Goal: Check status: Check status

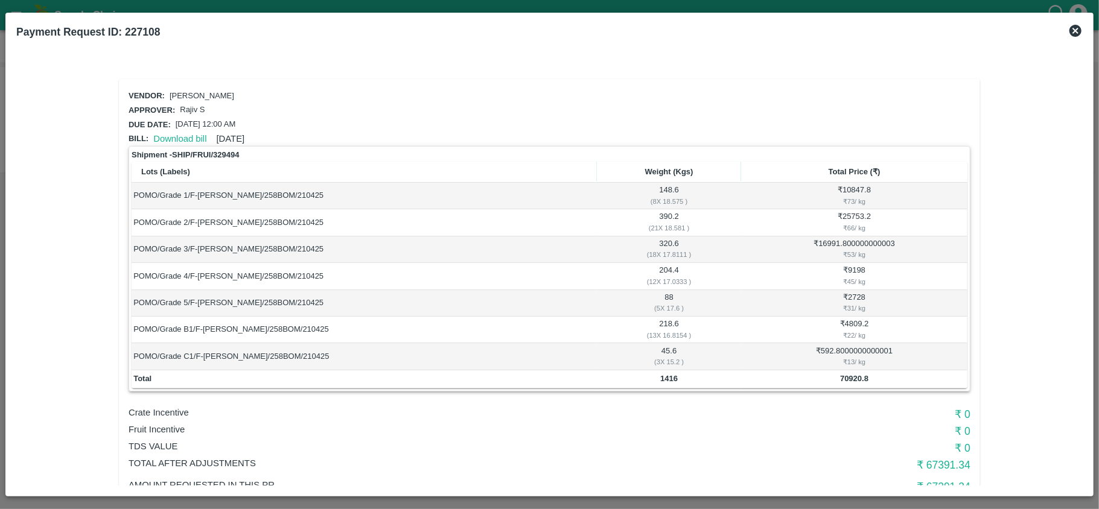
click at [1074, 29] on icon at bounding box center [1075, 31] width 14 height 14
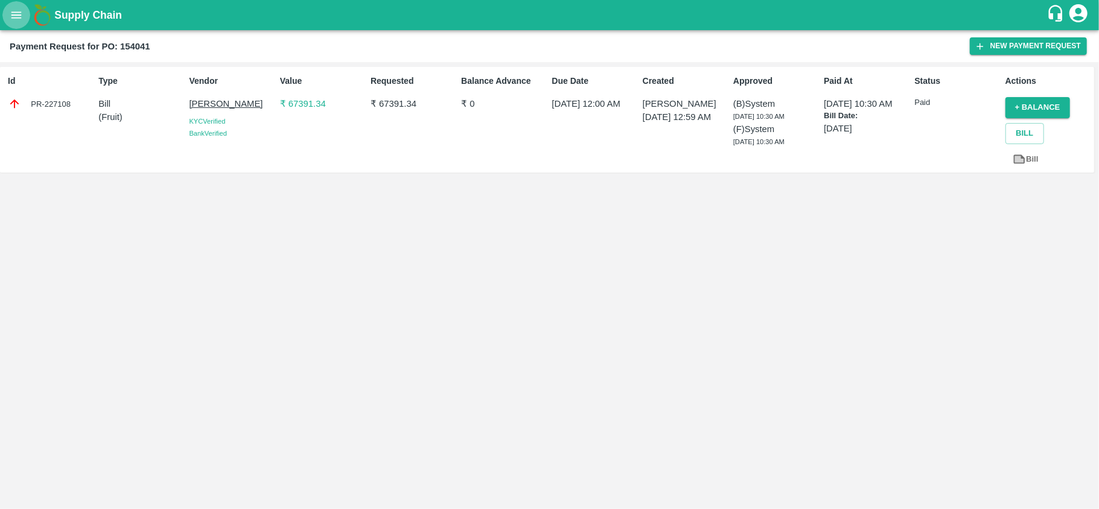
click at [20, 5] on button "open drawer" at bounding box center [16, 15] width 28 height 28
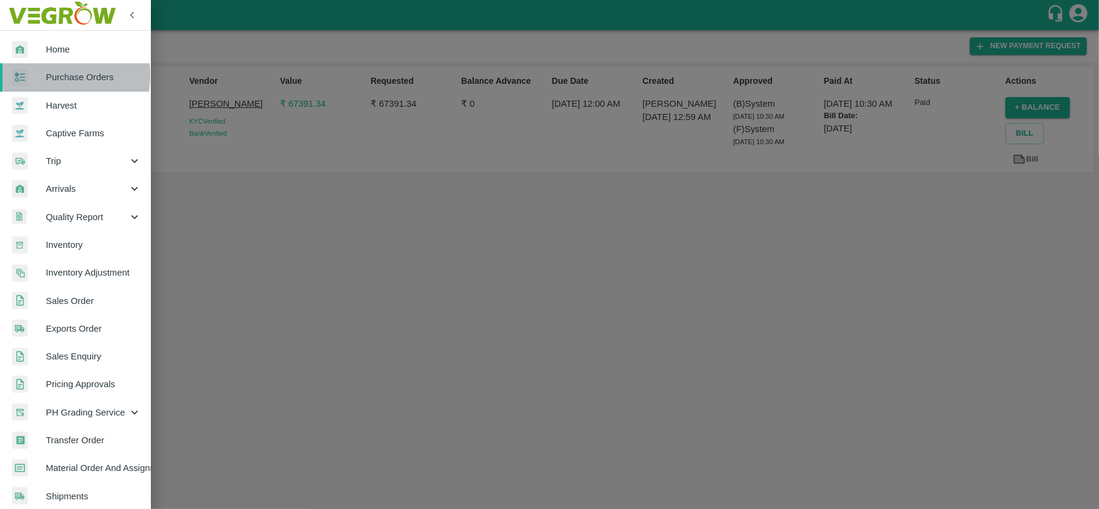
click at [46, 75] on span "Purchase Orders" at bounding box center [93, 77] width 95 height 13
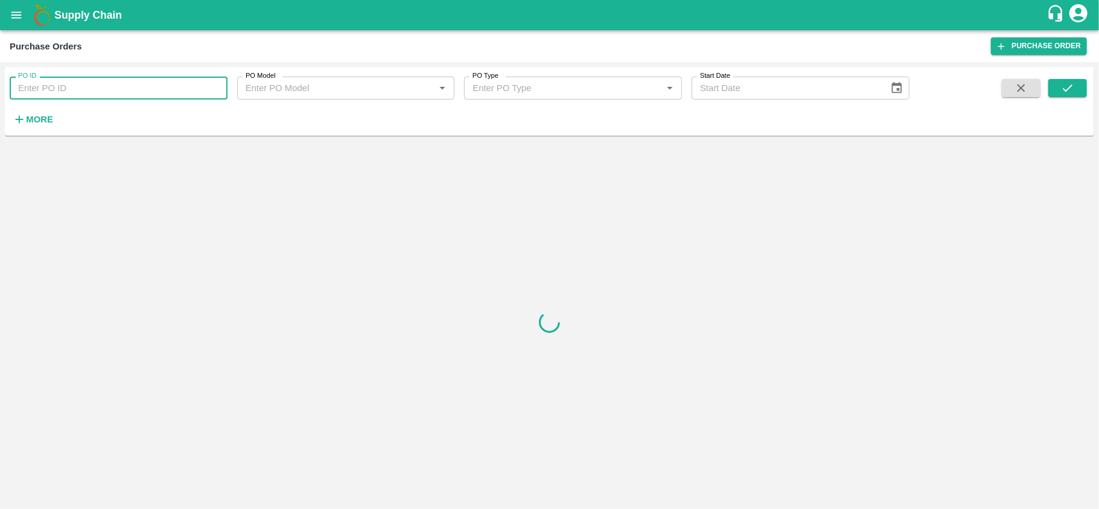
click at [104, 83] on input "PO ID" at bounding box center [119, 88] width 218 height 23
paste input "180911"
type input "180911"
click at [1084, 92] on button "submit" at bounding box center [1067, 88] width 39 height 18
click at [1070, 86] on icon "submit" at bounding box center [1067, 87] width 13 height 13
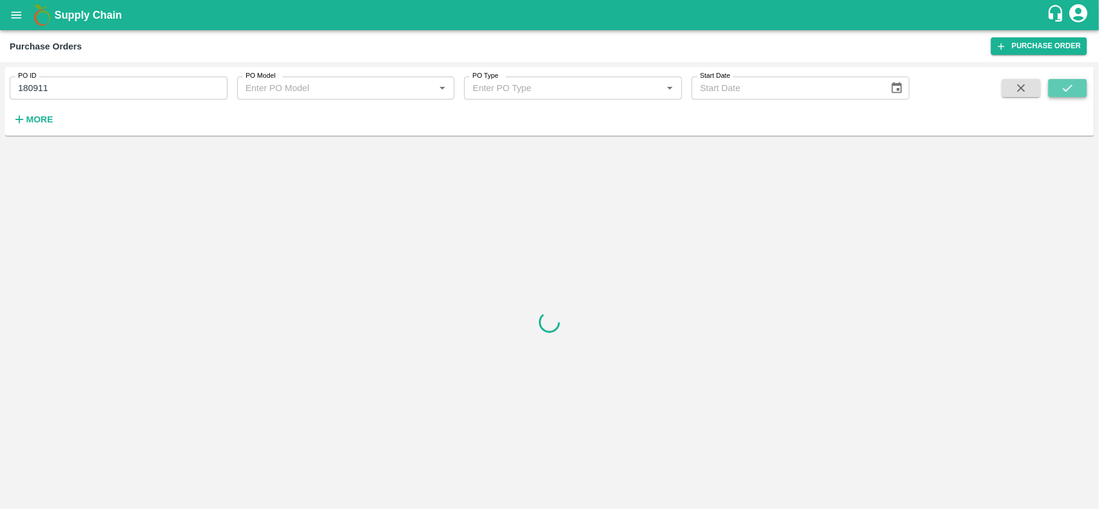
click at [1070, 86] on icon "submit" at bounding box center [1067, 87] width 13 height 13
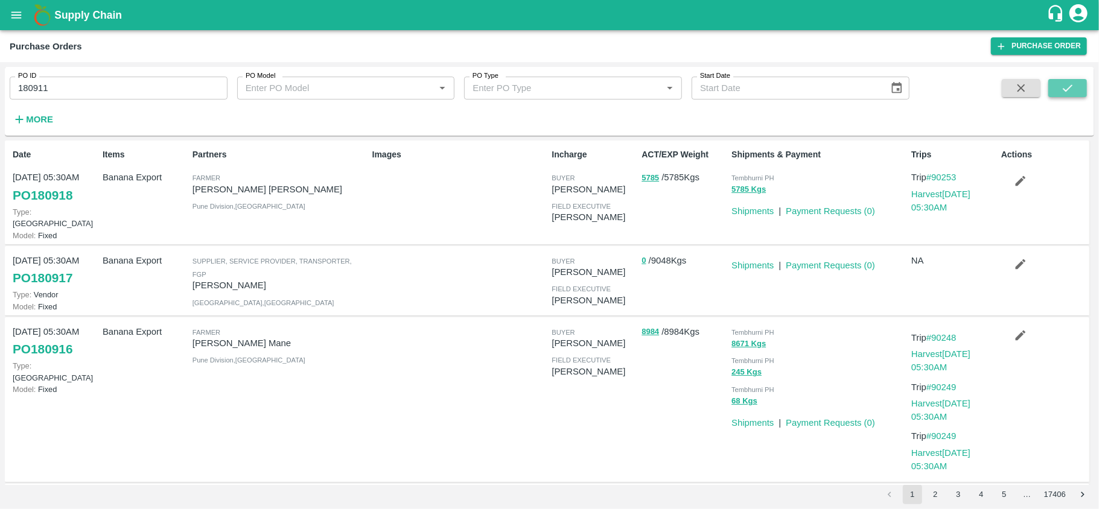
click at [1071, 91] on icon "submit" at bounding box center [1067, 87] width 13 height 13
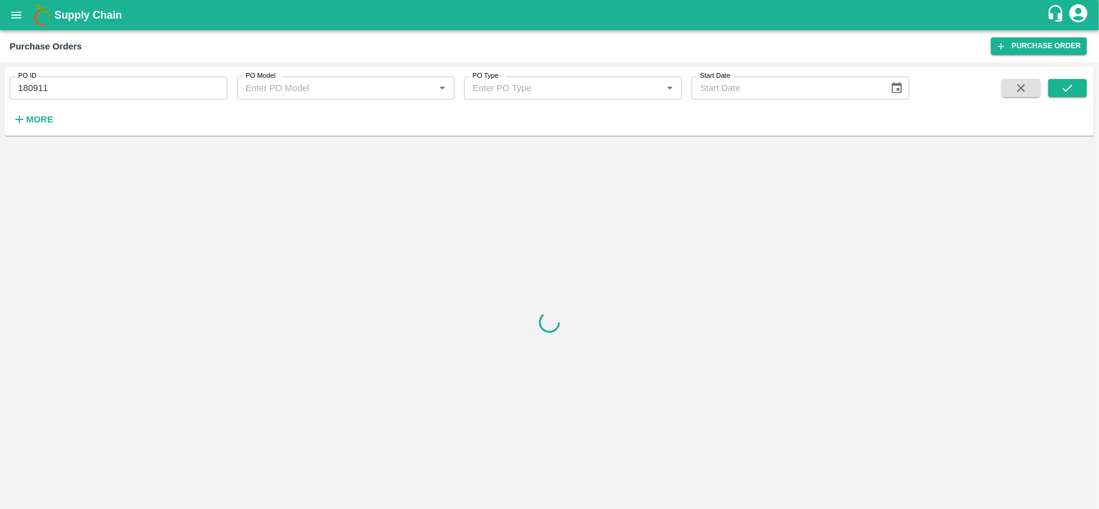
click at [322, 225] on div at bounding box center [550, 323] width 1090 height 364
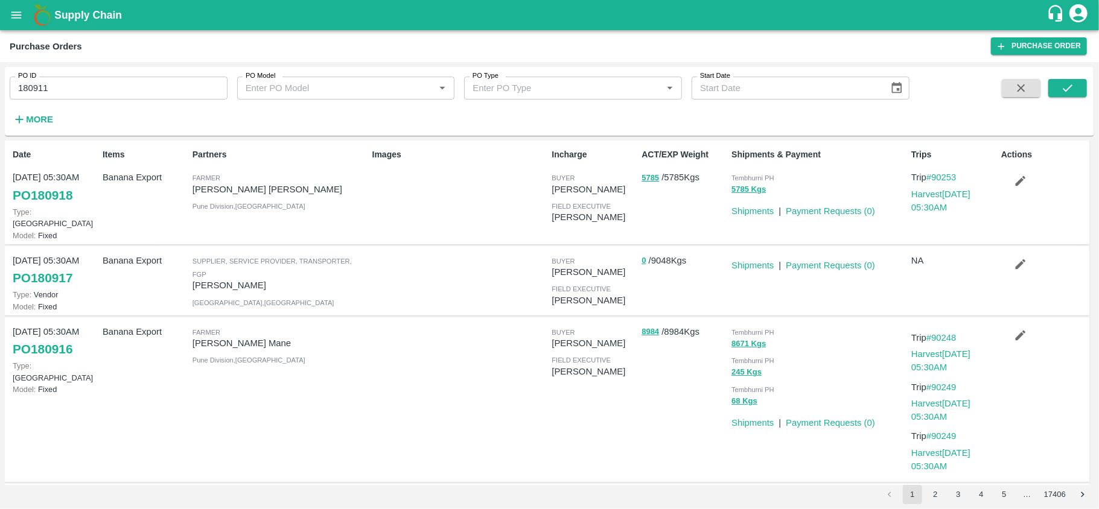
click at [1063, 99] on span at bounding box center [1067, 103] width 39 height 49
click at [1073, 88] on icon "submit" at bounding box center [1067, 87] width 13 height 13
click at [101, 93] on input "180911" at bounding box center [119, 88] width 218 height 23
click at [1062, 85] on icon "submit" at bounding box center [1067, 87] width 13 height 13
click at [1072, 97] on button "submit" at bounding box center [1067, 88] width 39 height 18
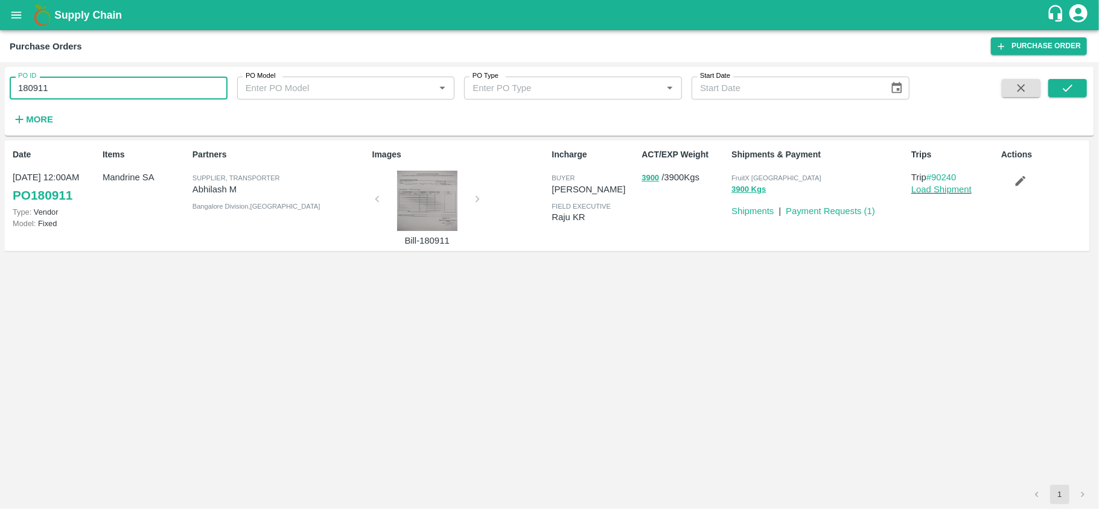
click at [63, 94] on input "180911" at bounding box center [119, 88] width 218 height 23
paste input "text"
click at [1065, 83] on icon "submit" at bounding box center [1067, 87] width 13 height 13
click at [94, 85] on input "180904" at bounding box center [119, 88] width 218 height 23
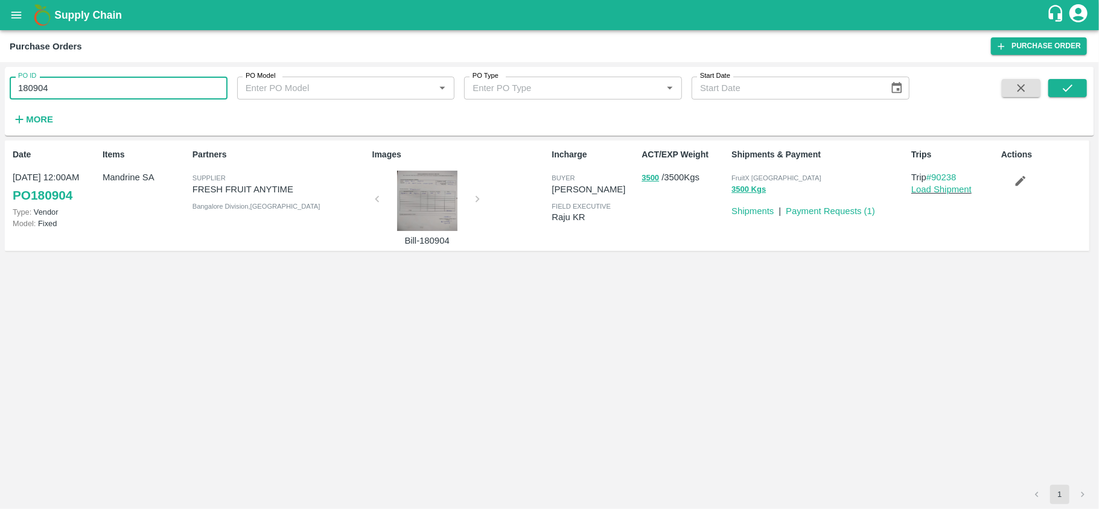
click at [94, 85] on input "180904" at bounding box center [119, 88] width 218 height 23
paste input "text"
click at [1074, 90] on icon "submit" at bounding box center [1067, 87] width 13 height 13
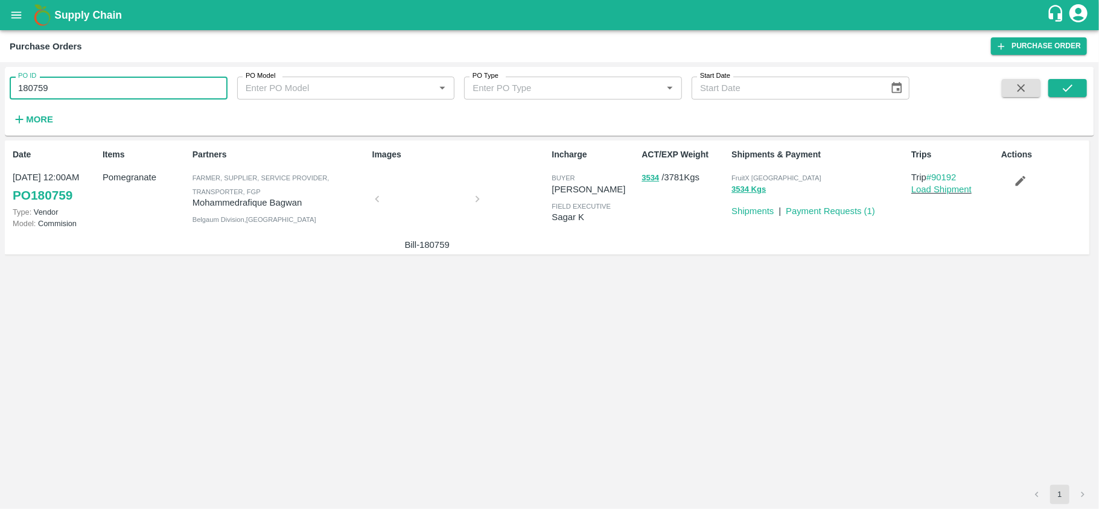
click at [104, 81] on input "180759" at bounding box center [119, 88] width 218 height 23
paste input "text"
type input "180639"
click at [1063, 92] on icon "submit" at bounding box center [1067, 87] width 13 height 13
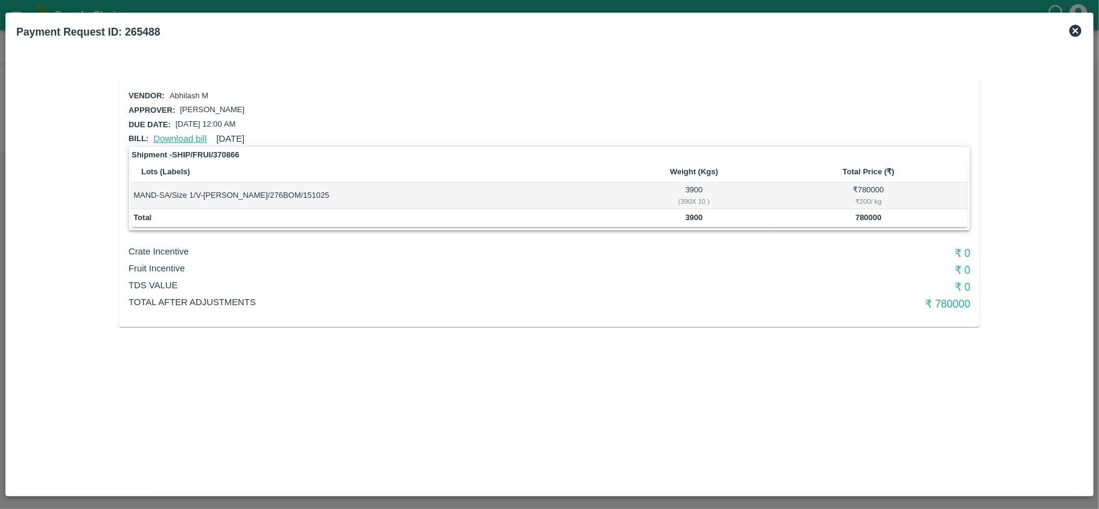
click at [174, 135] on link "Download bill" at bounding box center [179, 139] width 53 height 10
click at [187, 138] on link "Download bill" at bounding box center [179, 139] width 53 height 10
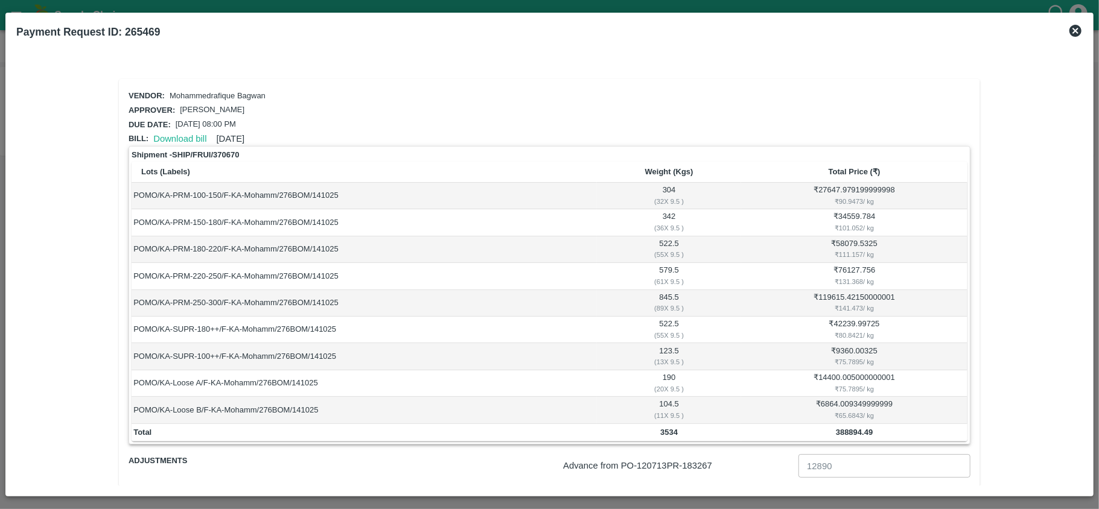
scroll to position [93, 0]
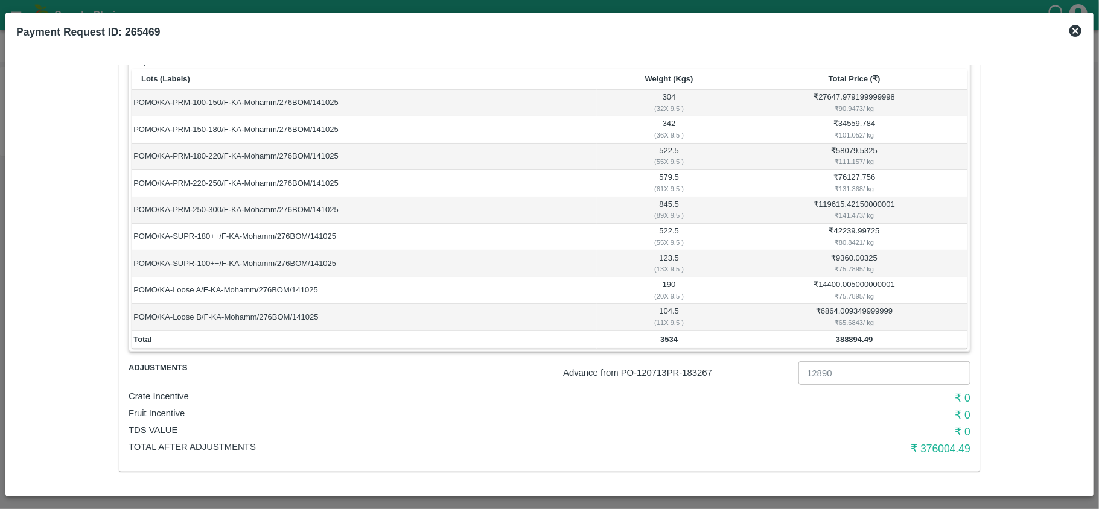
click at [701, 372] on p "Advance from PO- 120713 PR- 183267" at bounding box center [678, 372] width 231 height 13
copy p "183267"
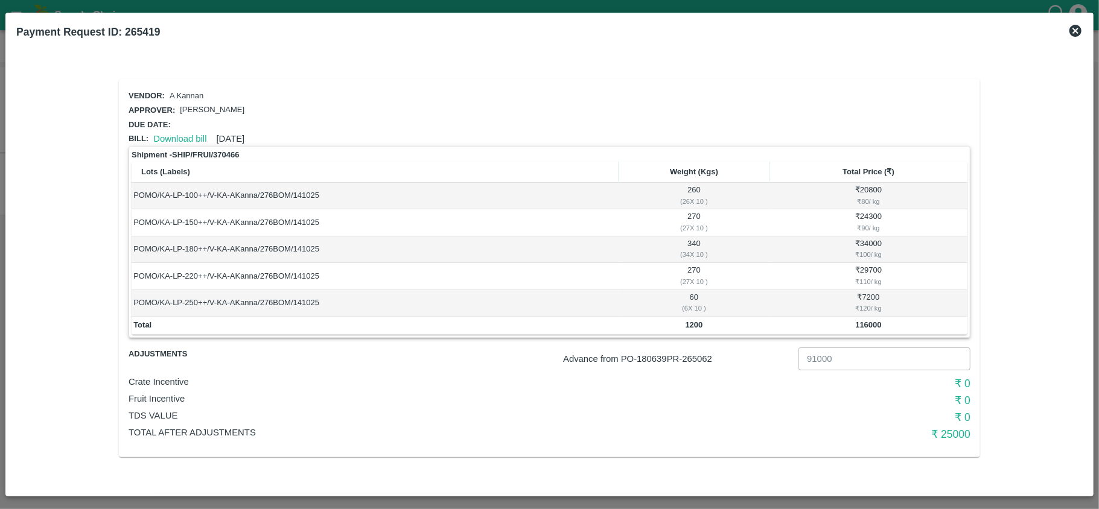
click at [145, 30] on b "Payment Request ID: 265419" at bounding box center [88, 32] width 144 height 12
copy b "265419"
